Goal: Task Accomplishment & Management: Complete application form

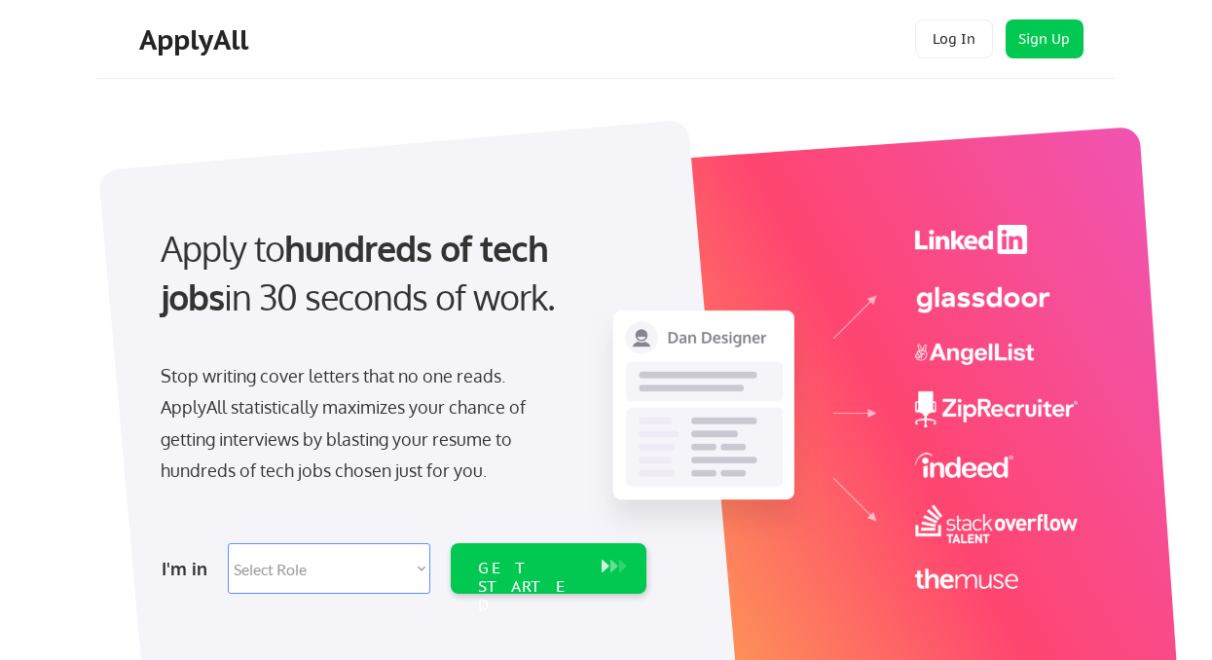
click at [313, 560] on select "Select Role Software Engineering Product Management Customer Success Sales UI/U…" at bounding box center [329, 568] width 203 height 51
select select ""design""
click at [228, 543] on select "Select Role Software Engineering Product Management Customer Success Sales UI/U…" at bounding box center [329, 568] width 203 height 51
select select ""design""
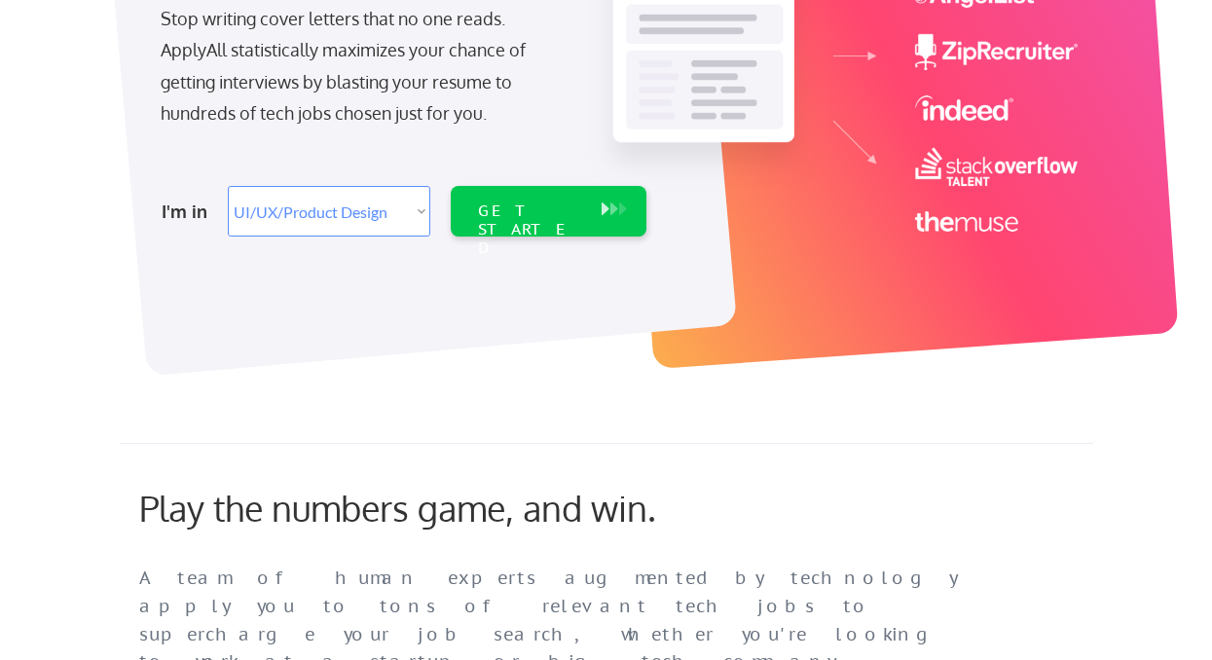
scroll to position [318, 0]
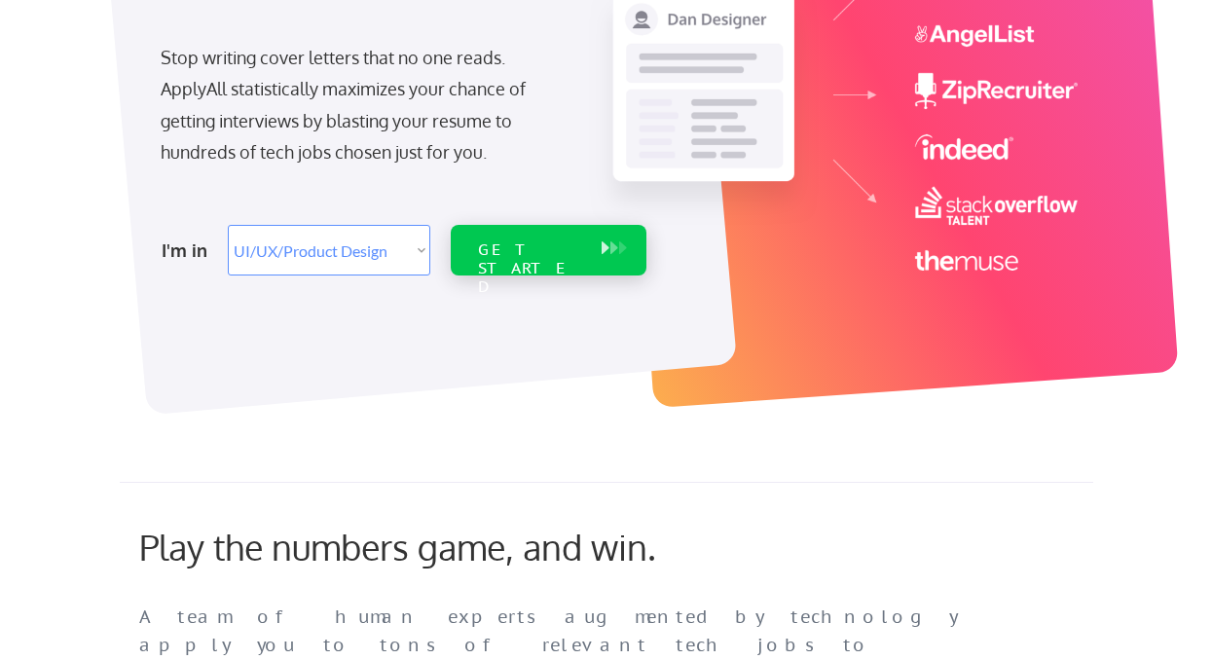
click at [554, 257] on div "GET STARTED" at bounding box center [530, 268] width 104 height 56
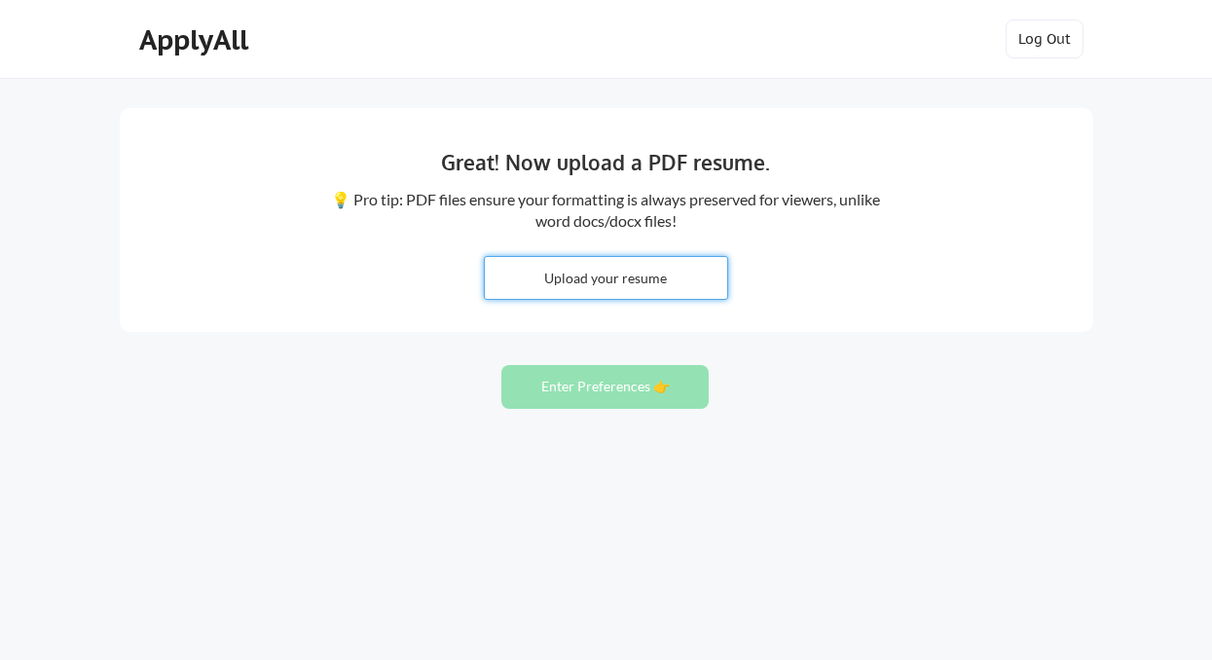
click at [547, 283] on input "file" at bounding box center [606, 278] width 242 height 42
type input "C:\fakepath\Nora Benson Resume.pdf"
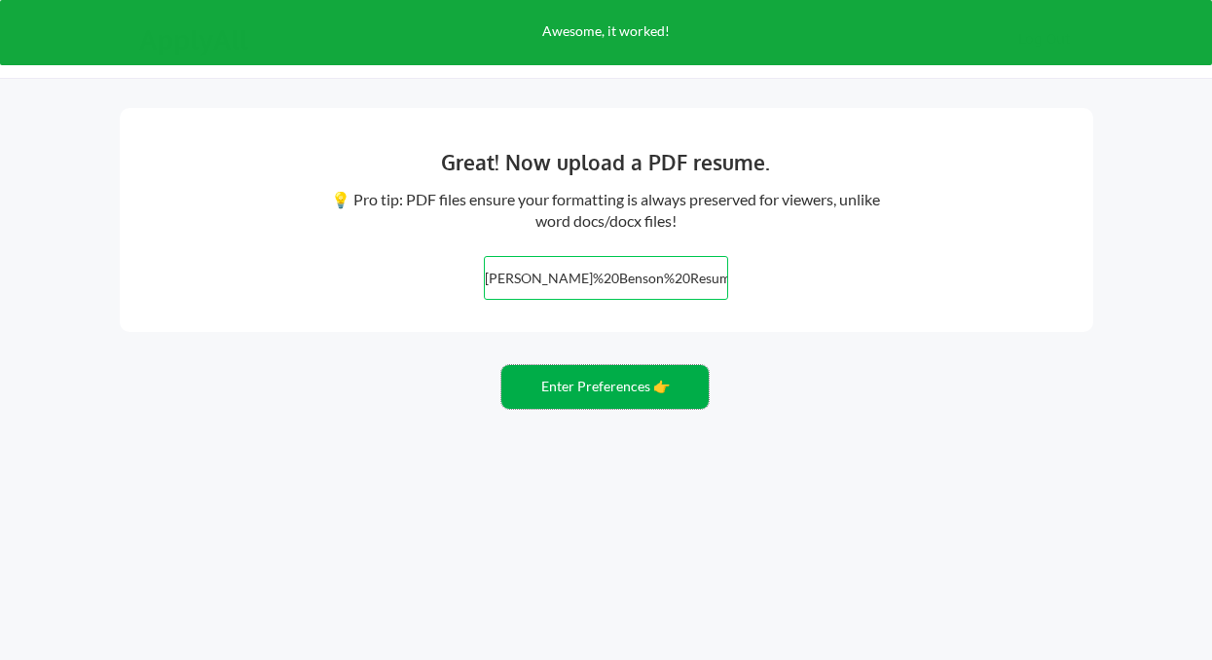
click at [632, 390] on button "Enter Preferences 👉" at bounding box center [604, 387] width 207 height 44
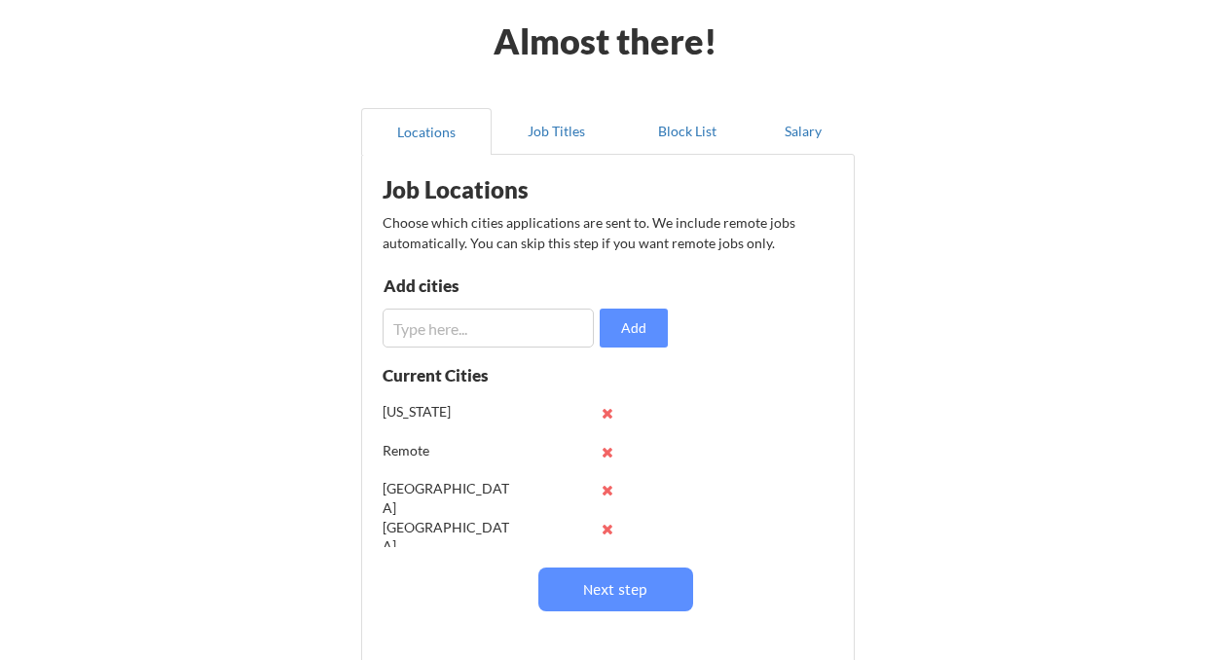
scroll to position [88, 0]
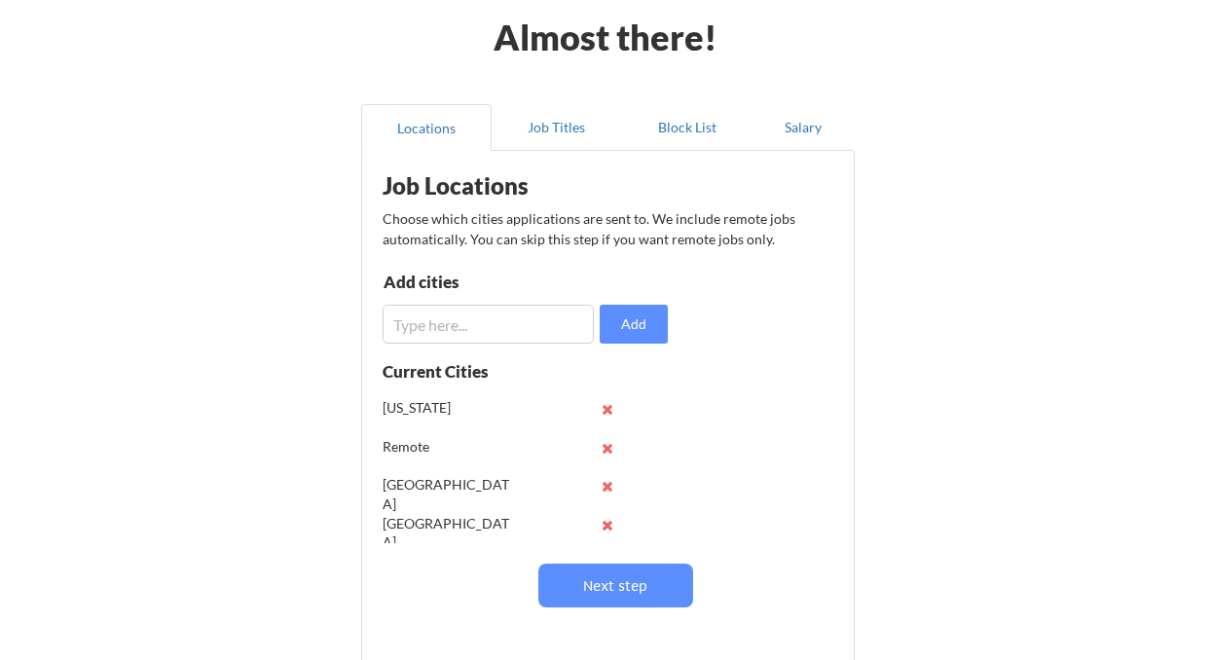
click at [448, 324] on input "input" at bounding box center [488, 324] width 211 height 39
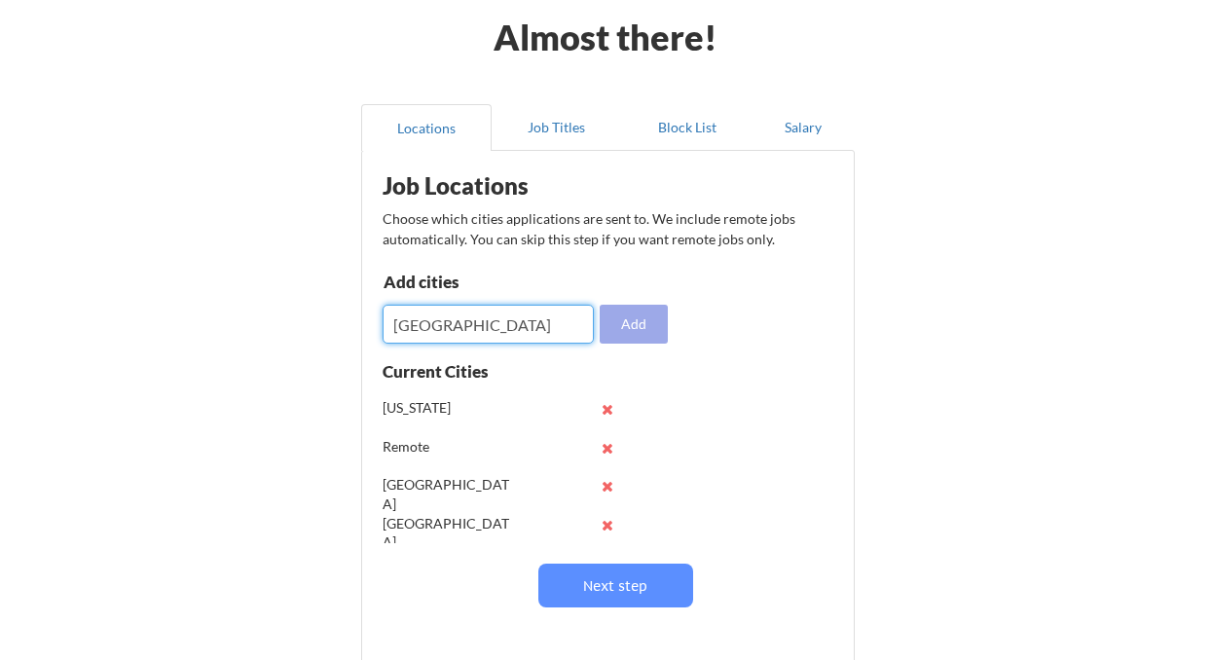
type input "Denver"
click at [637, 336] on button "Add" at bounding box center [634, 324] width 68 height 39
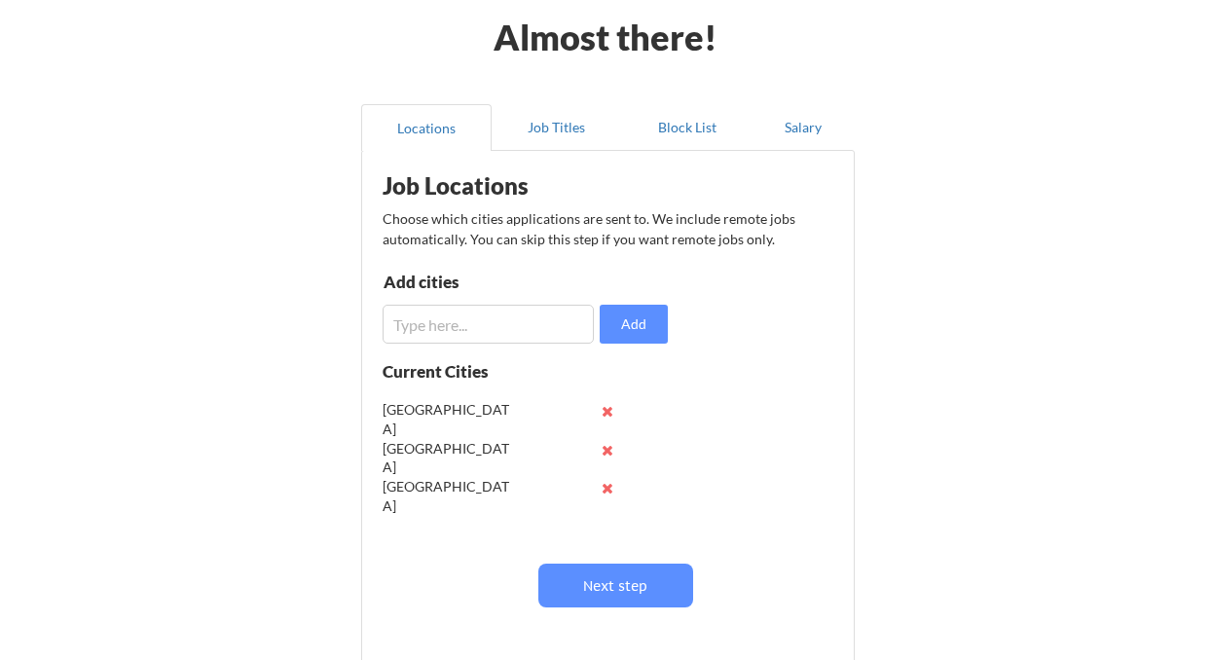
scroll to position [77, 0]
click at [589, 570] on button "Next step" at bounding box center [615, 586] width 155 height 44
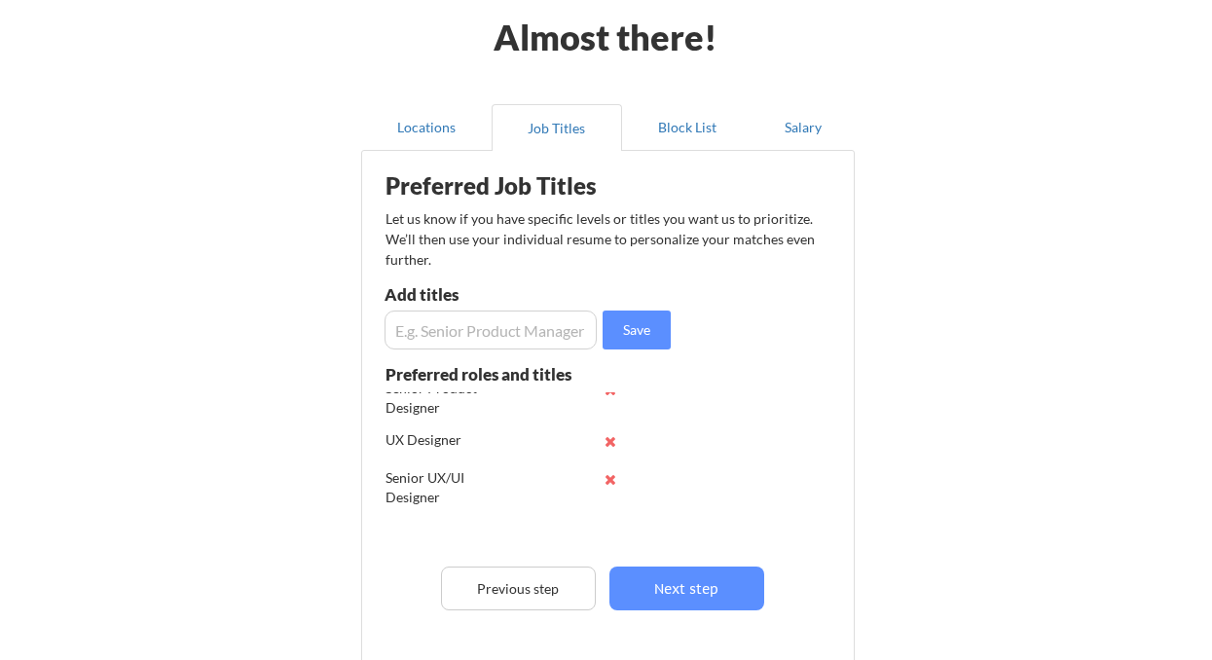
scroll to position [102, 0]
click at [656, 583] on button "Next step" at bounding box center [686, 589] width 155 height 44
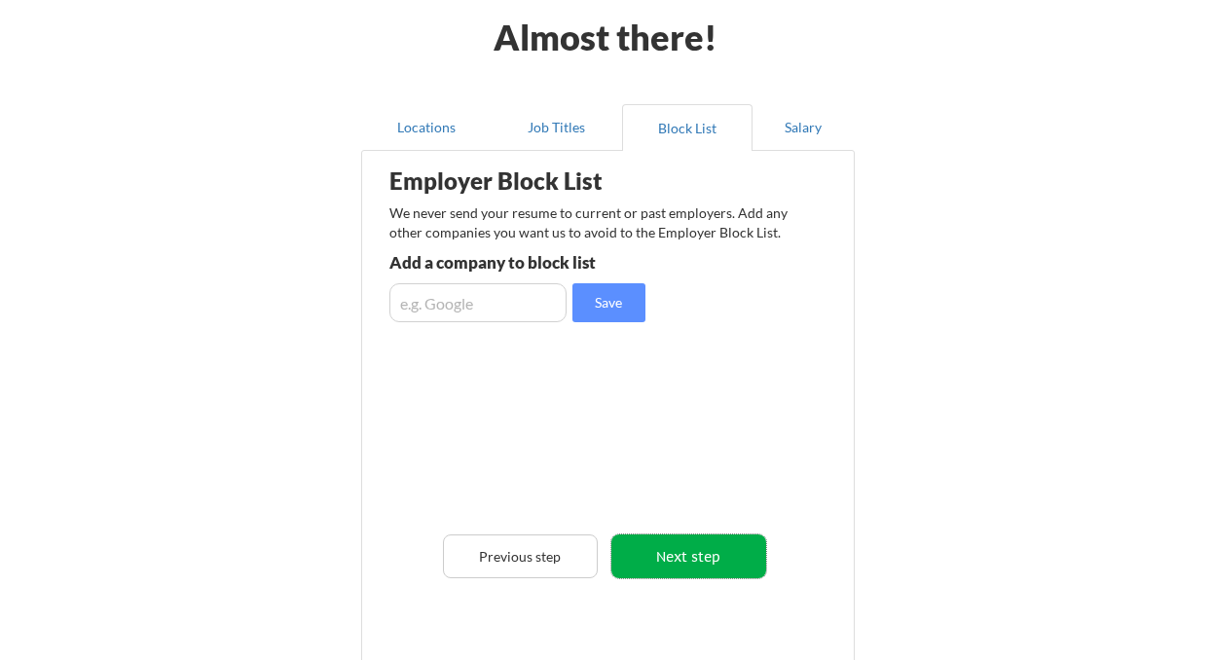
click at [670, 562] on button "Next step" at bounding box center [688, 557] width 155 height 44
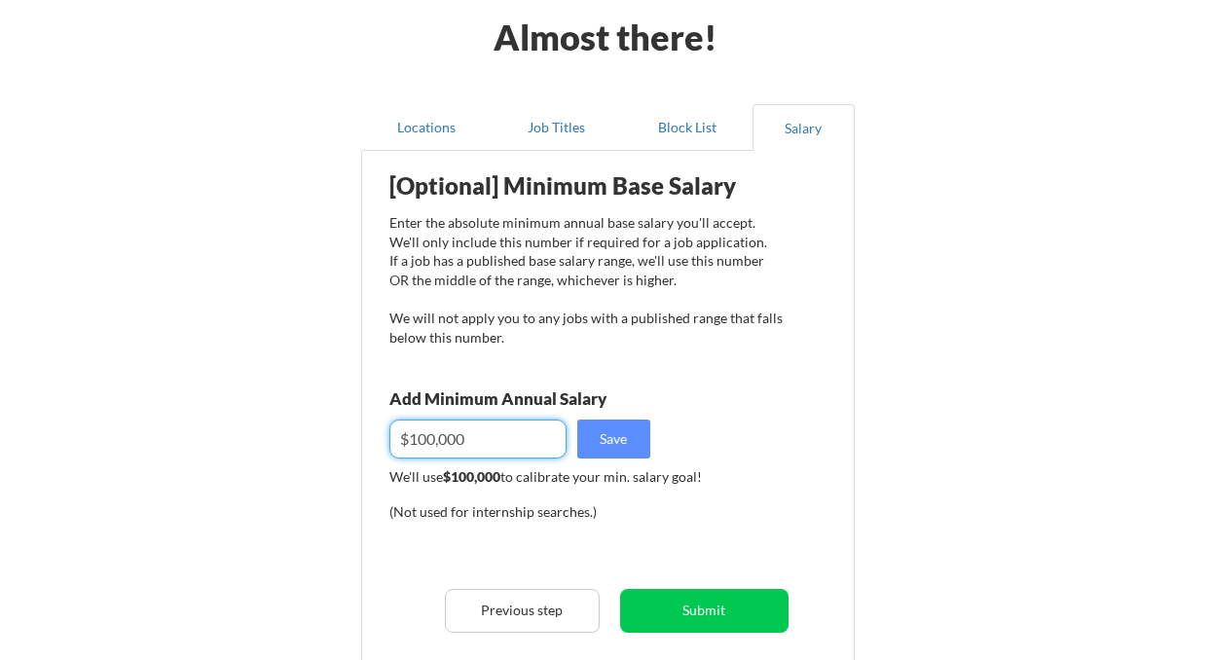
drag, startPoint x: 434, startPoint y: 439, endPoint x: 420, endPoint y: 438, distance: 14.6
click at [420, 438] on input "input" at bounding box center [477, 439] width 177 height 39
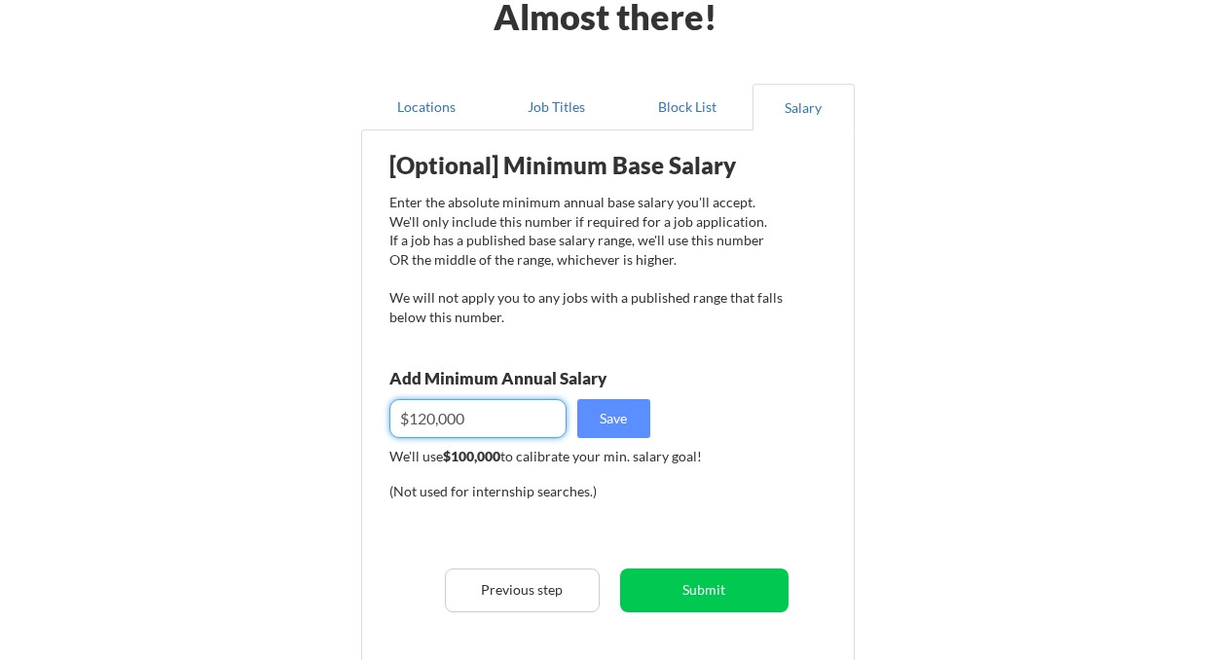
scroll to position [112, 0]
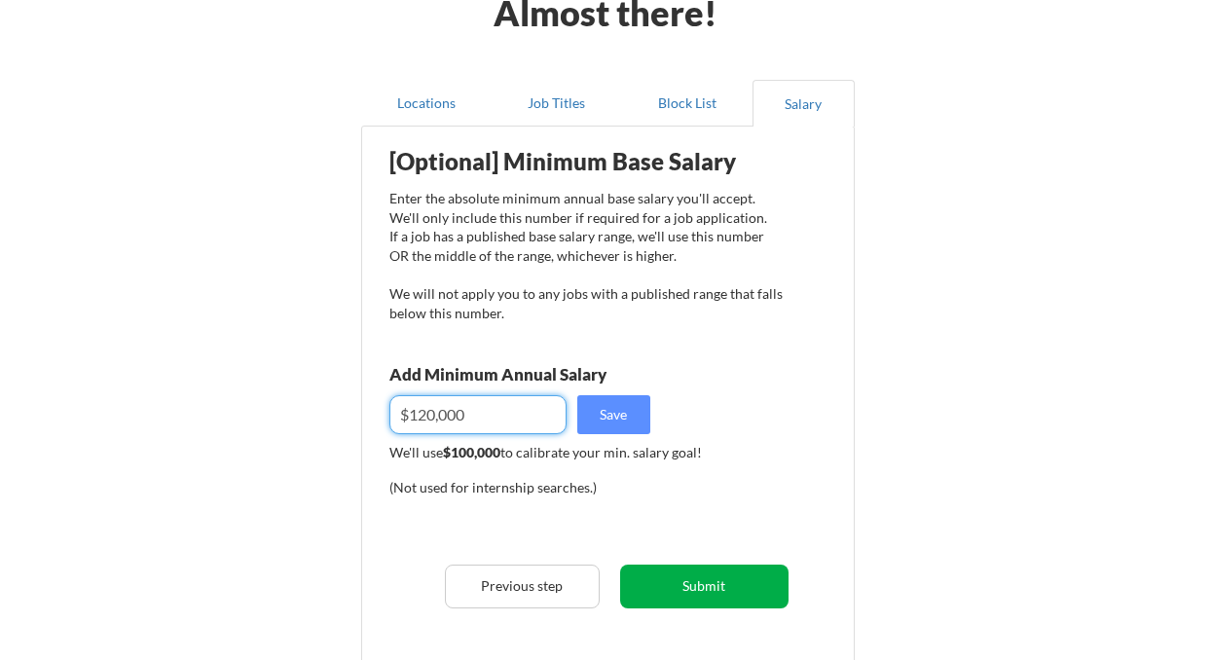
type input "$120,000"
click at [671, 597] on button "Submit" at bounding box center [704, 587] width 168 height 44
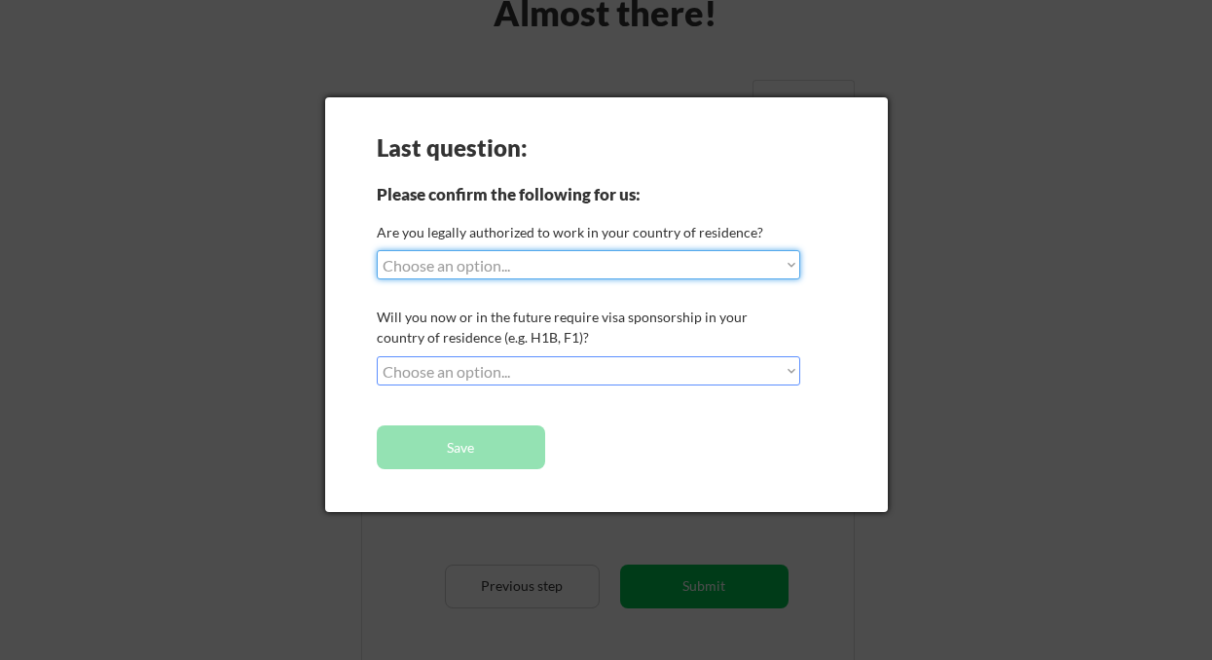
click at [599, 265] on select "Choose an option... Yes, I am a US Citizen Yes, I am a Canadian Citizen Yes, I …" at bounding box center [589, 264] width 424 height 29
select select ""yes__i_am_a_us_citizen""
click at [377, 250] on select "Choose an option... Yes, I am a US Citizen Yes, I am a Canadian Citizen Yes, I …" at bounding box center [589, 264] width 424 height 29
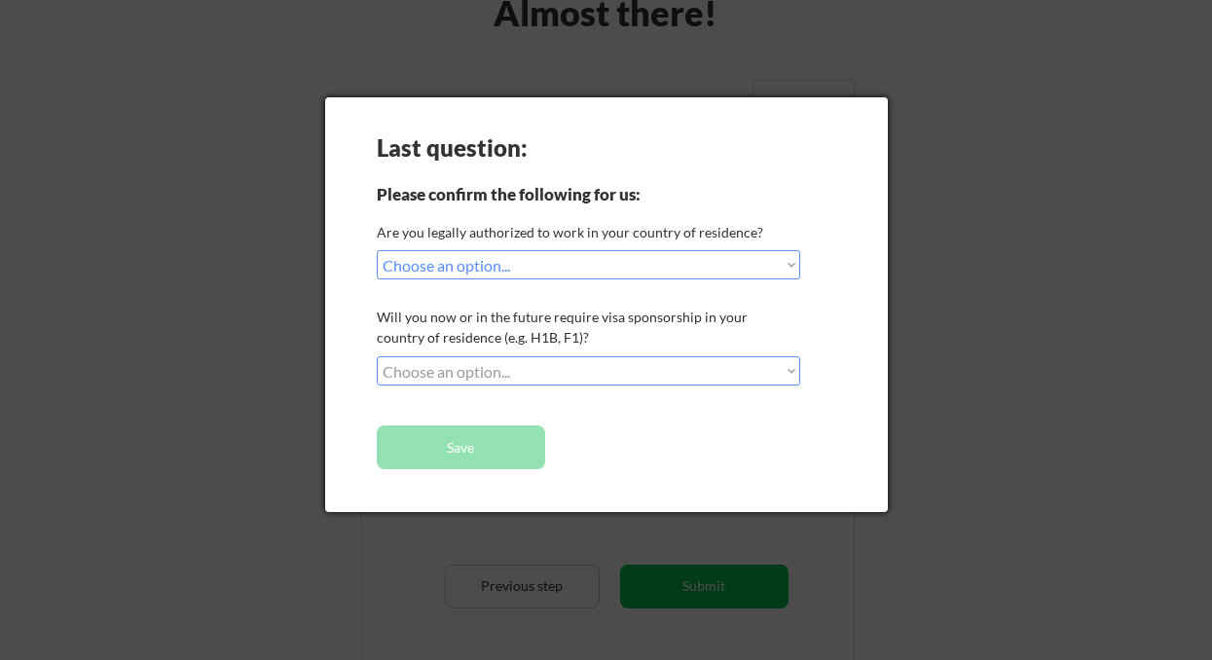
click at [547, 374] on select "Choose an option... No, I will not need sponsorship Yes, I will need sponsorship" at bounding box center [589, 370] width 424 height 29
select select ""no__i_will_not_need_sponsorship""
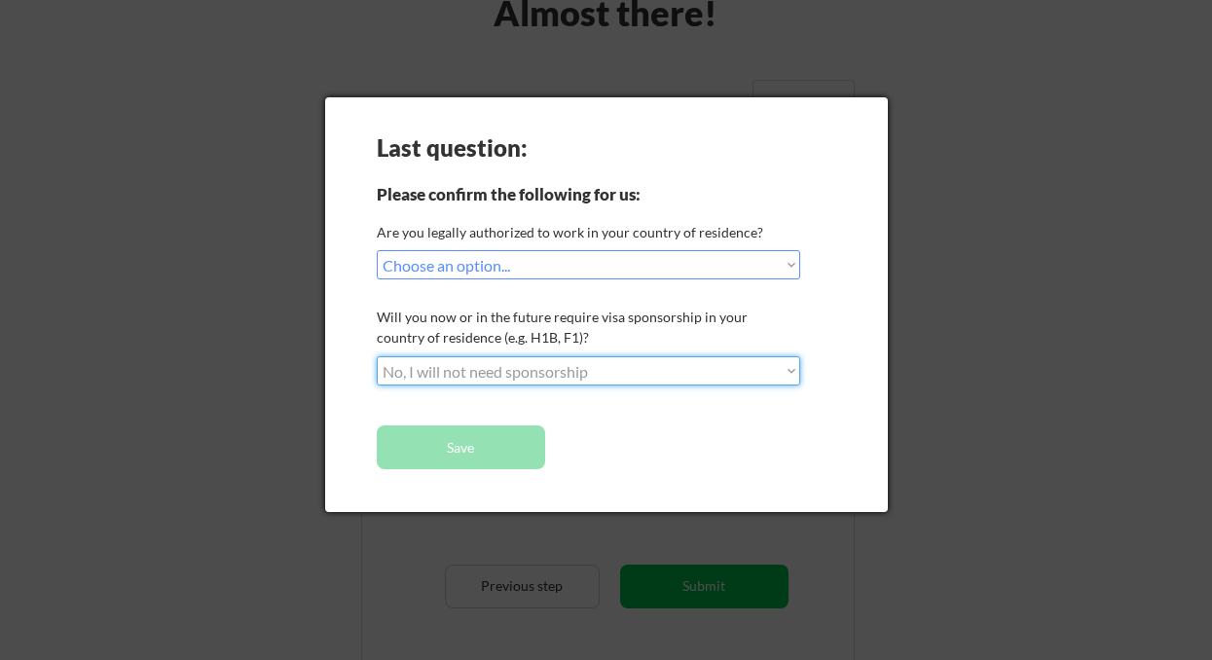
click at [377, 356] on select "Choose an option... No, I will not need sponsorship Yes, I will need sponsorship" at bounding box center [589, 370] width 424 height 29
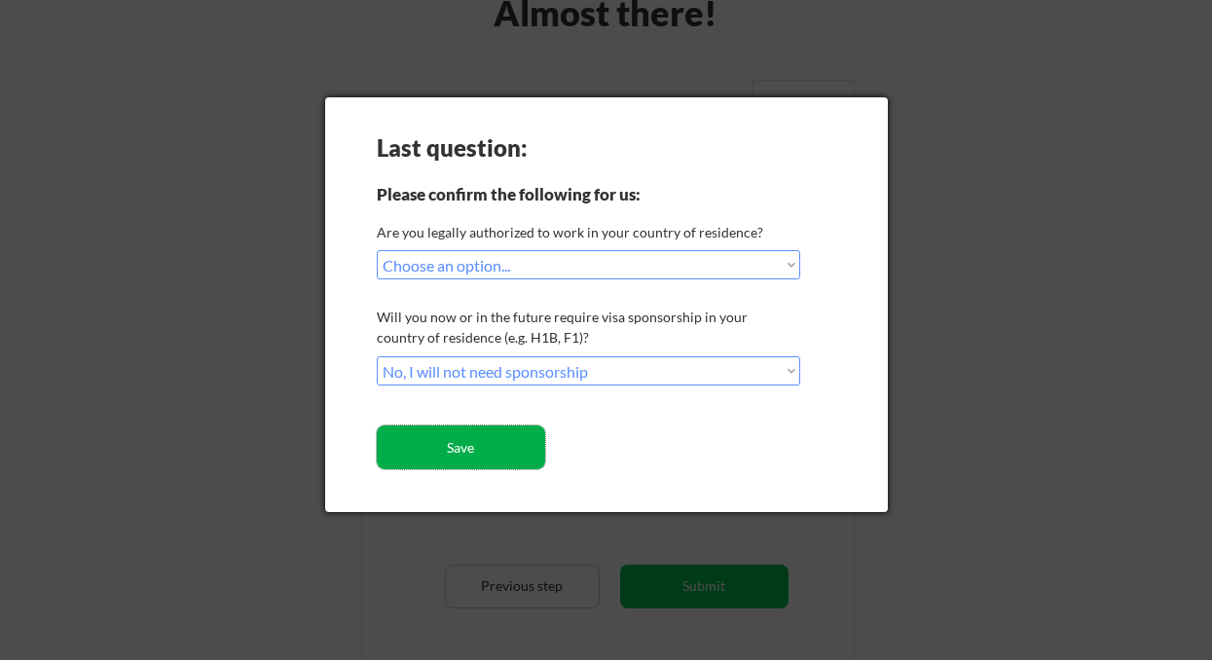
click at [489, 442] on button "Save" at bounding box center [461, 447] width 168 height 44
